Goal: Task Accomplishment & Management: Complete application form

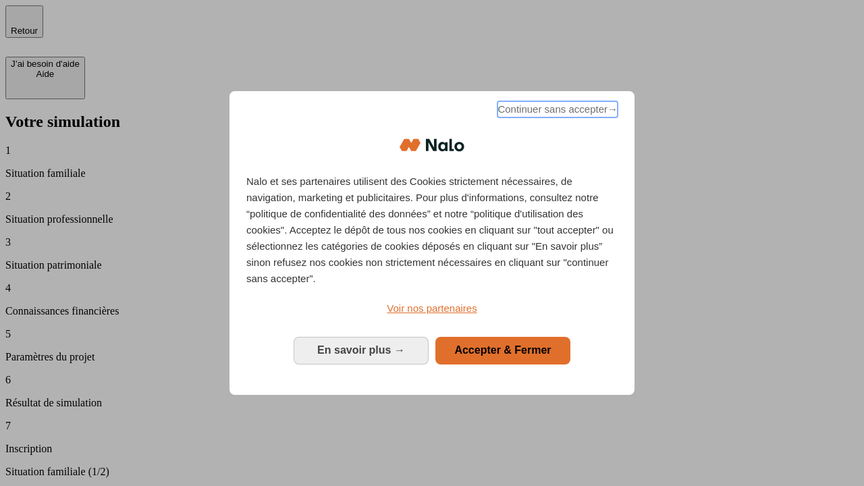
click at [556, 111] on span "Continuer sans accepter →" at bounding box center [557, 109] width 120 height 16
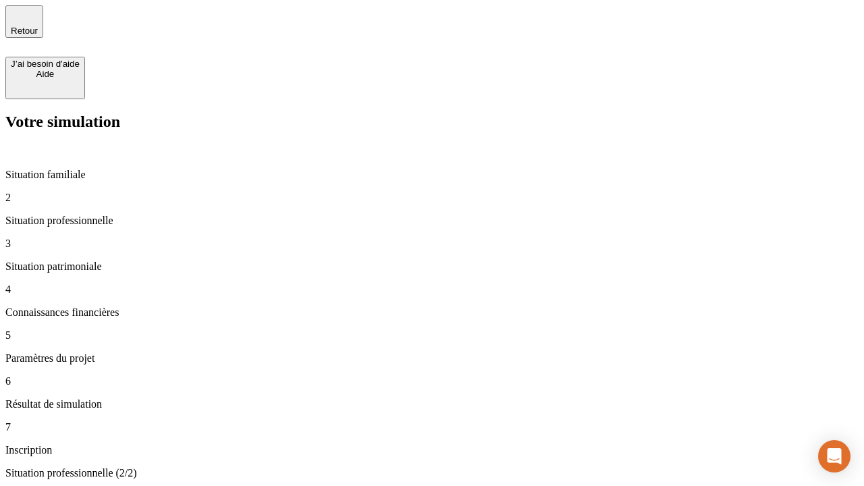
type input "30 000"
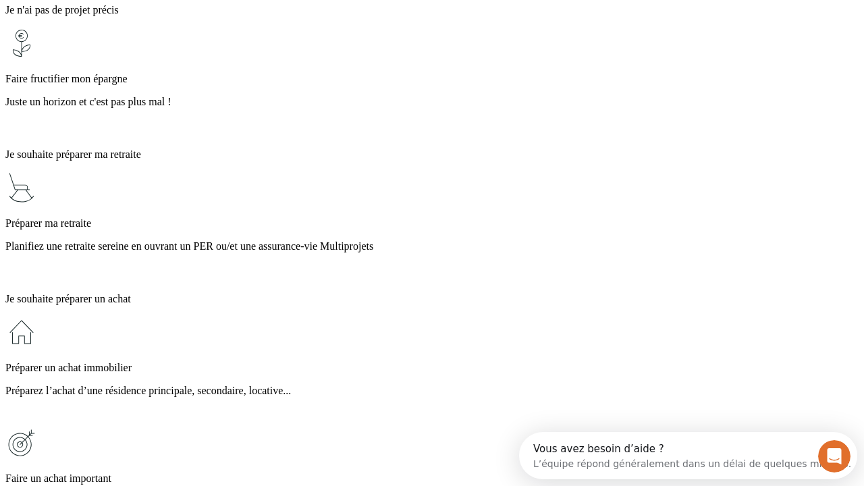
scroll to position [26, 0]
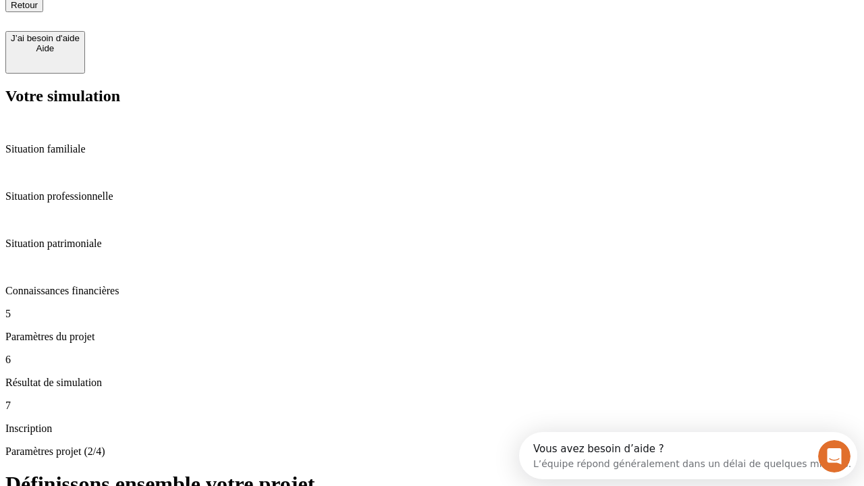
type input "25"
type input "1 000"
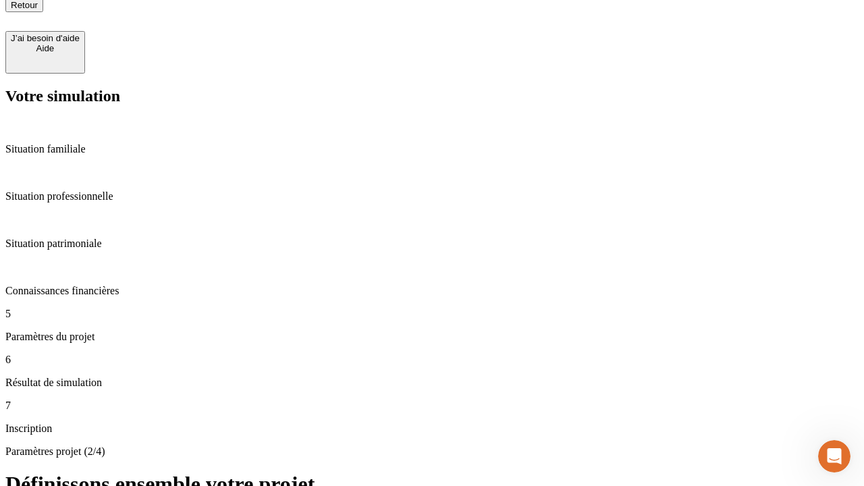
type input "640"
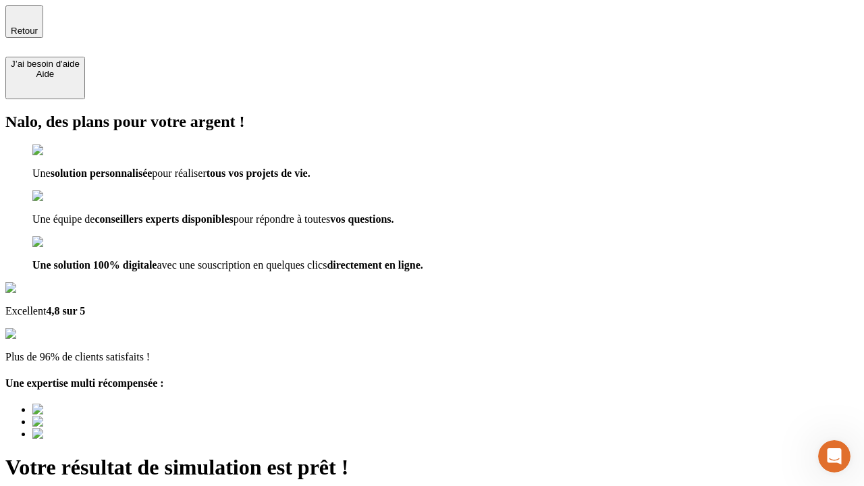
type input "[EMAIL_ADDRESS][PERSON_NAME][DOMAIN_NAME]"
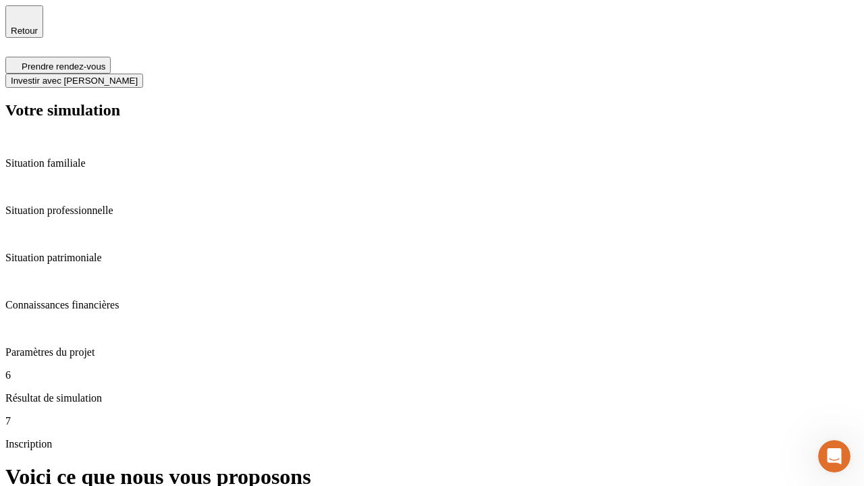
click at [138, 76] on span "Investir avec [PERSON_NAME]" at bounding box center [74, 81] width 127 height 10
